Goal: Information Seeking & Learning: Learn about a topic

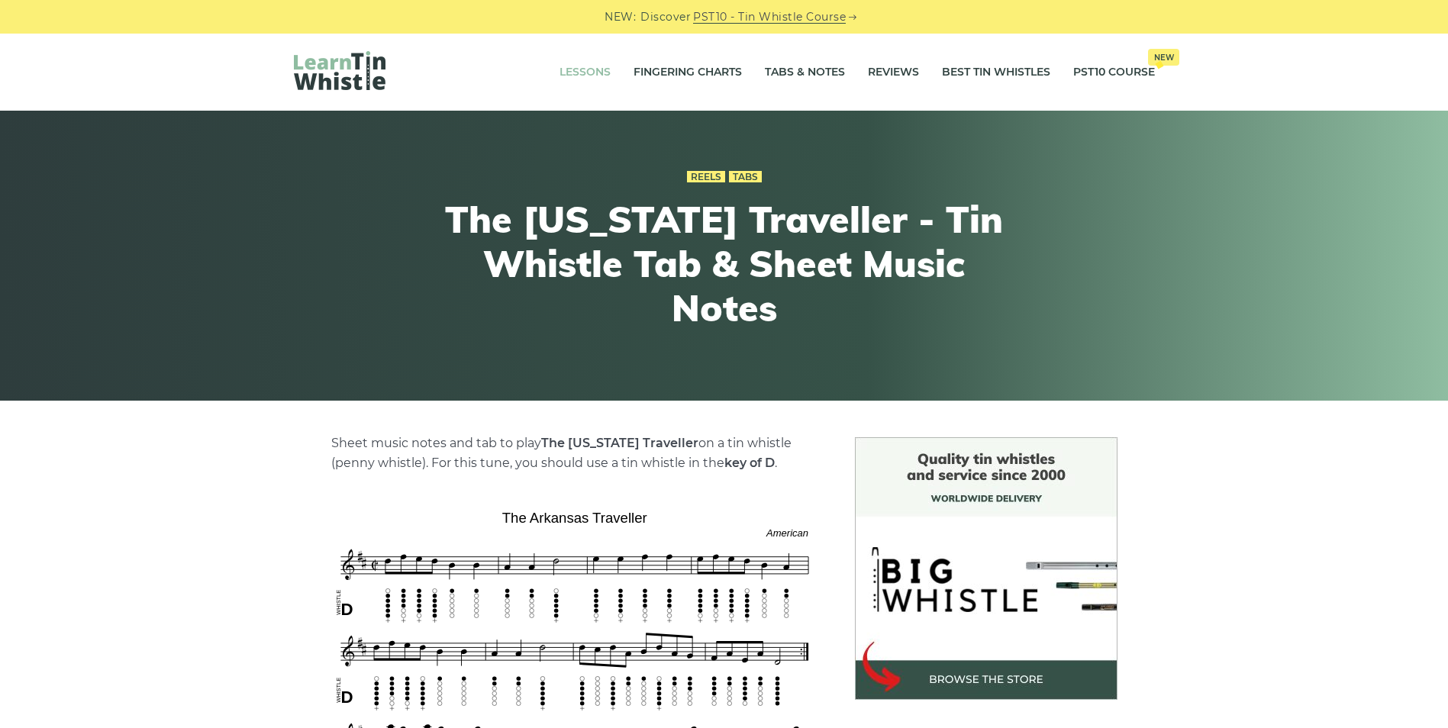
click at [570, 76] on link "Lessons" at bounding box center [584, 72] width 51 height 38
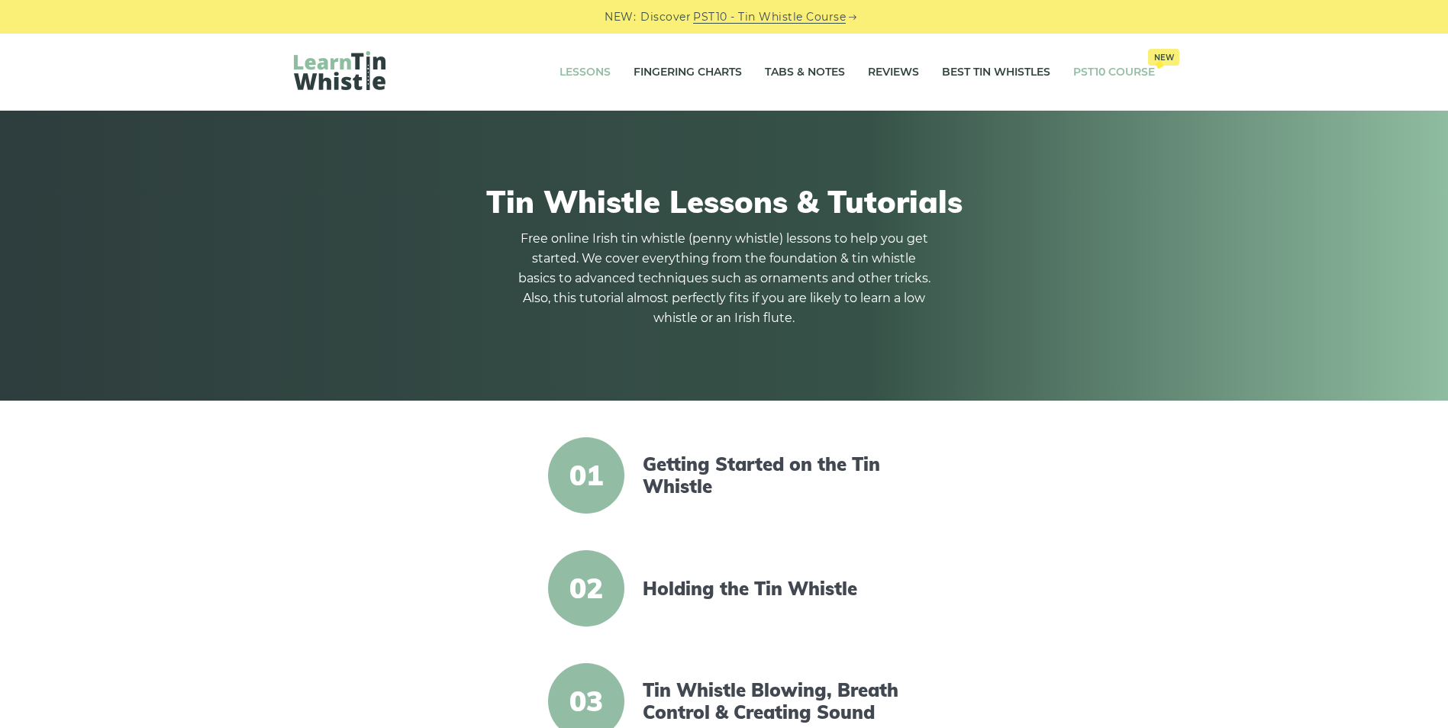
click at [1088, 78] on link "PST10 Course New" at bounding box center [1114, 72] width 82 height 38
